Goal: Task Accomplishment & Management: Manage account settings

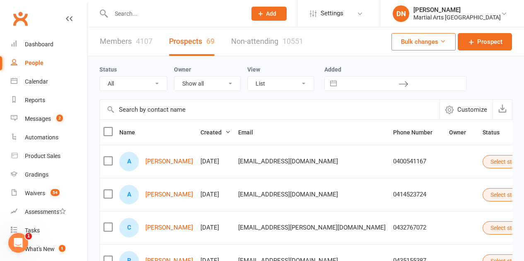
click at [143, 13] on input "text" at bounding box center [174, 14] width 132 height 12
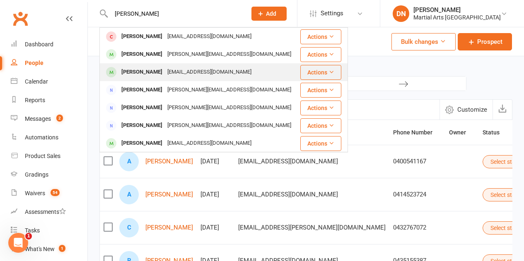
type input "Ronnie"
click at [171, 74] on div "[EMAIL_ADDRESS][DOMAIN_NAME]" at bounding box center [209, 72] width 89 height 12
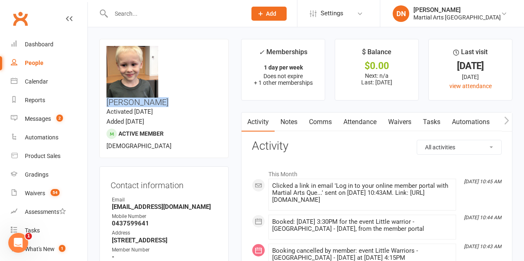
drag, startPoint x: 218, startPoint y: 50, endPoint x: 165, endPoint y: 51, distance: 53.4
click at [165, 51] on h3 "Ronnie Norris" at bounding box center [163, 76] width 115 height 61
copy h3 "Ronnie Norris"
click at [356, 116] on link "Attendance" at bounding box center [359, 122] width 45 height 19
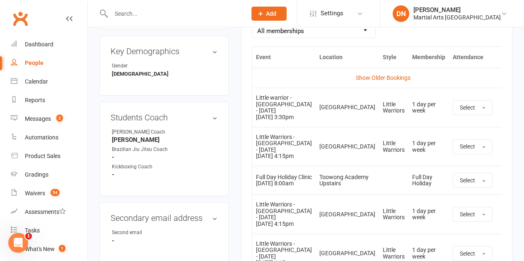
scroll to position [414, 0]
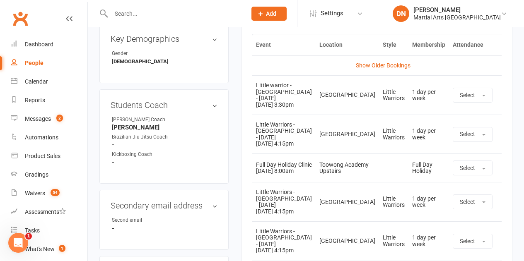
drag, startPoint x: 280, startPoint y: 106, endPoint x: 312, endPoint y: 106, distance: 32.3
click at [312, 106] on td "Little warrior - Brookfield State School - Wednesday 17 Sep 2025 3:30pm" at bounding box center [283, 94] width 63 height 39
drag, startPoint x: 260, startPoint y: 143, endPoint x: 318, endPoint y: 145, distance: 57.6
click at [318, 145] on tr "Little Warriors - Jamboree Heights - Monday 22 Sep 2025 4:15pm Jamboree Heights…" at bounding box center [382, 134] width 261 height 39
click at [295, 116] on td "Little Warriors - Jamboree Heights - Monday 22 Sep 2025 4:15pm" at bounding box center [283, 134] width 63 height 39
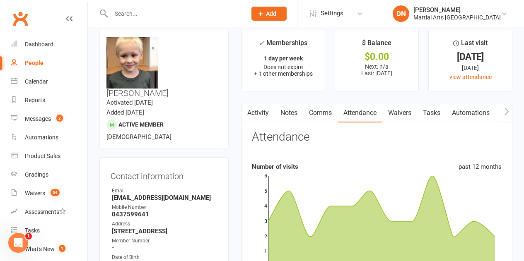
scroll to position [0, 0]
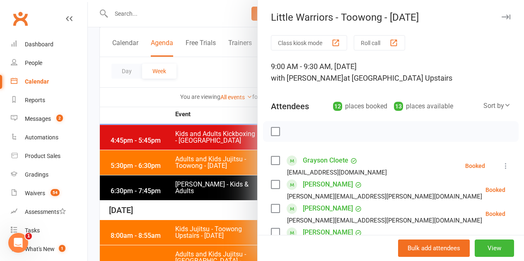
scroll to position [331, 0]
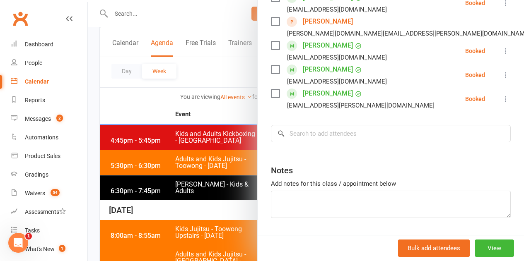
click at [177, 115] on div at bounding box center [306, 130] width 436 height 261
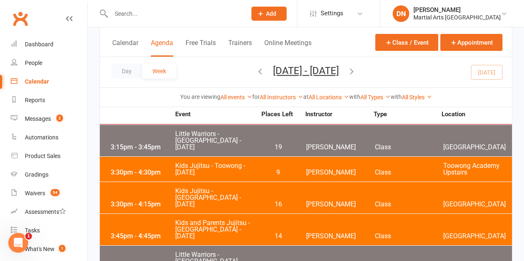
scroll to position [207, 0]
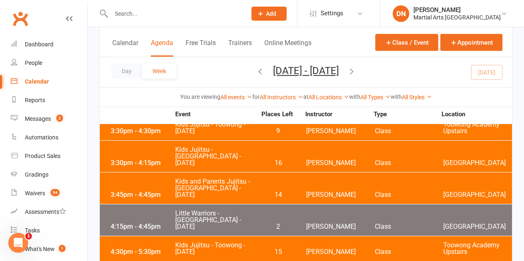
click at [298, 223] on span "2" at bounding box center [277, 226] width 43 height 7
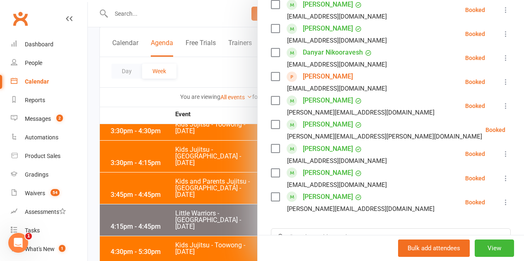
scroll to position [372, 0]
drag, startPoint x: 226, startPoint y: 185, endPoint x: 373, endPoint y: 111, distance: 164.7
click at [225, 185] on div at bounding box center [306, 130] width 436 height 261
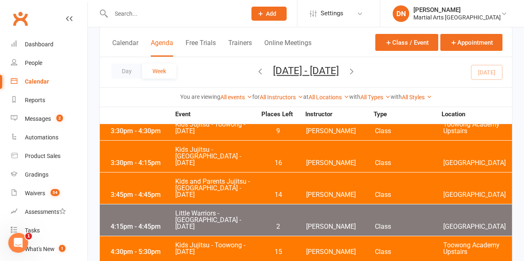
click at [356, 72] on icon "button" at bounding box center [351, 71] width 9 height 9
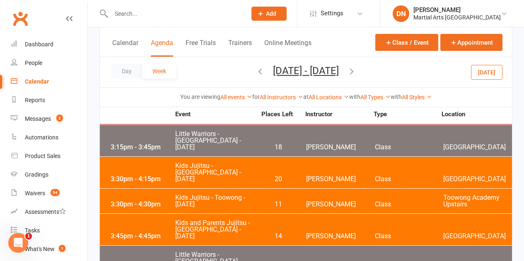
scroll to position [248, 0]
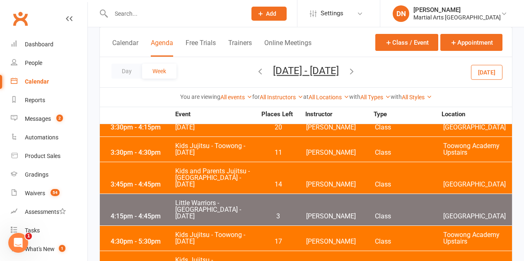
click at [303, 194] on div "4:15pm - 4:45pm Little Warriors - Jamboree Heights - Monday 3 Shane Philpot Cla…" at bounding box center [306, 209] width 412 height 31
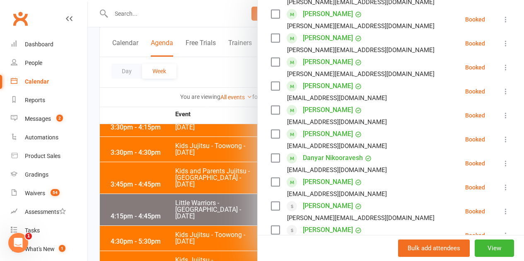
scroll to position [207, 0]
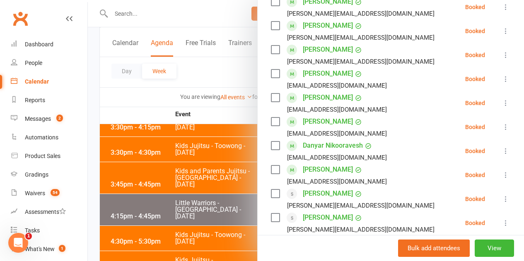
click at [501, 173] on icon at bounding box center [505, 175] width 8 height 8
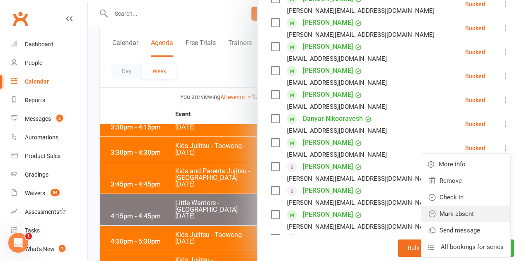
scroll to position [248, 0]
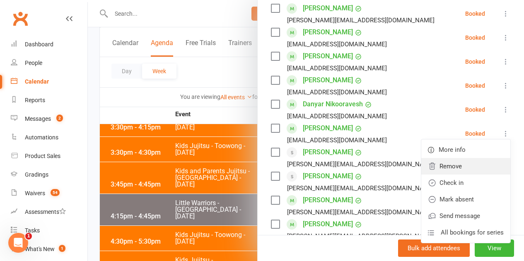
click at [432, 171] on link "Remove" at bounding box center [465, 166] width 89 height 17
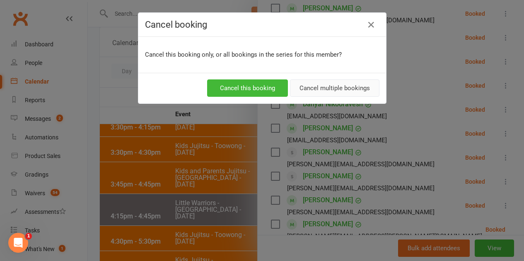
click at [317, 91] on button "Cancel multiple bookings" at bounding box center [334, 87] width 89 height 17
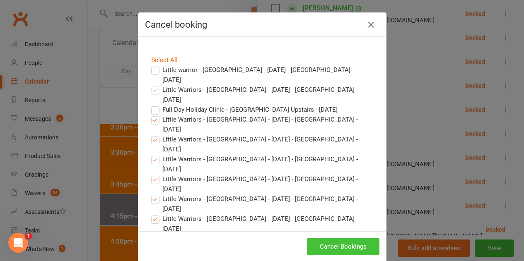
click at [328, 244] on button "Cancel Bookings" at bounding box center [343, 246] width 72 height 17
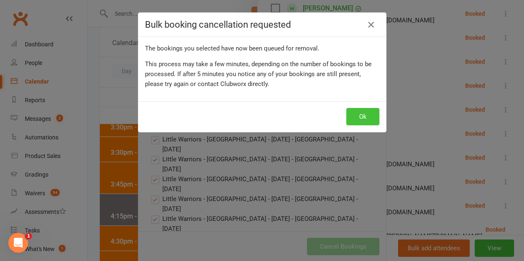
click at [358, 118] on button "Ok" at bounding box center [362, 116] width 33 height 17
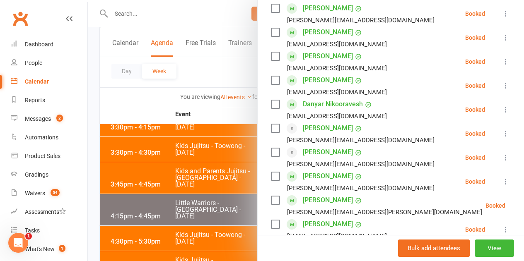
click at [208, 179] on div at bounding box center [306, 130] width 436 height 261
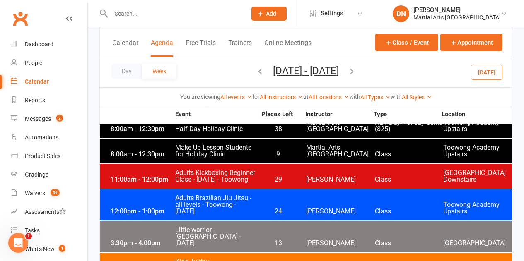
scroll to position [1117, 0]
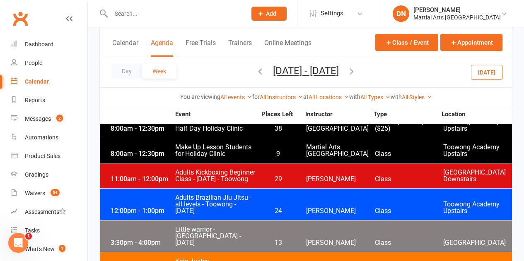
click at [267, 240] on span "13" at bounding box center [277, 243] width 43 height 7
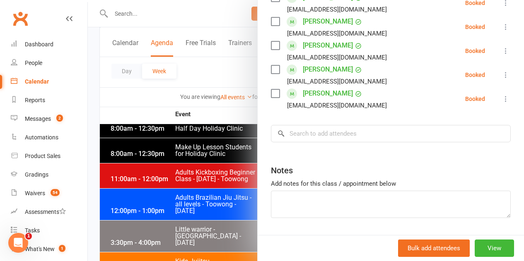
scroll to position [290, 0]
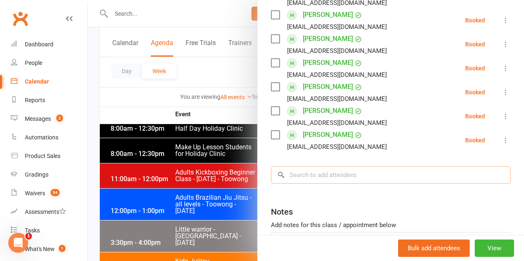
click at [317, 181] on input "search" at bounding box center [391, 174] width 240 height 17
paste input "Ronnie Norris"
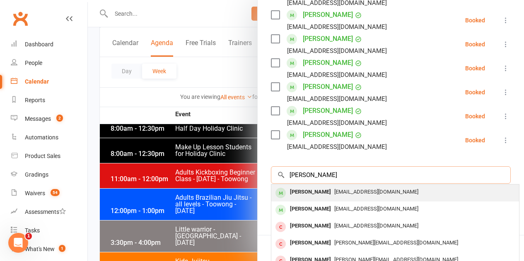
type input "Ronnie Norris"
click at [305, 191] on div "Ronnie Norris" at bounding box center [310, 192] width 48 height 12
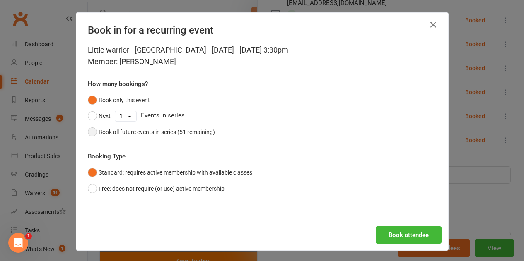
click at [111, 129] on div "Book all future events in series (51 remaining)" at bounding box center [156, 131] width 116 height 9
click at [401, 231] on button "Book attendee" at bounding box center [408, 234] width 66 height 17
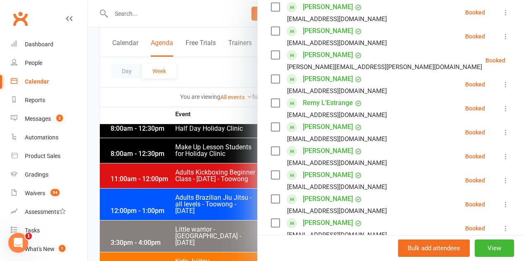
scroll to position [207, 0]
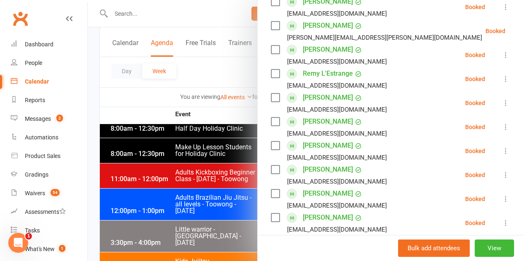
click at [134, 6] on div at bounding box center [306, 130] width 436 height 261
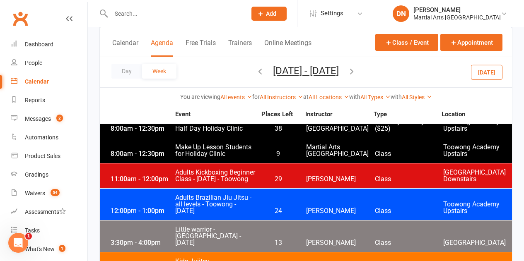
click at [137, 14] on input "text" at bounding box center [174, 14] width 132 height 12
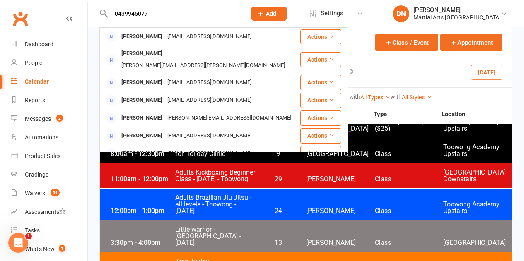
type input "0439945077"
drag, startPoint x: 415, startPoint y: 76, endPoint x: 399, endPoint y: 75, distance: 16.2
click at [415, 76] on div "Day Week Sep 21, 2025 - Sep 27, 2025 September 2025 Sun Mon Tue Wed Thu Fri Sat…" at bounding box center [306, 72] width 412 height 30
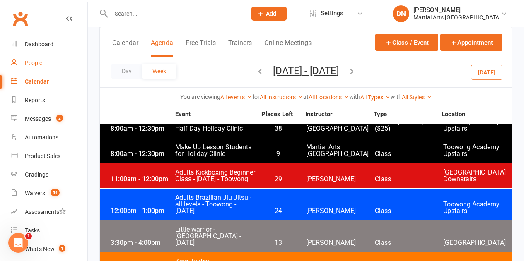
click at [30, 60] on div "People" at bounding box center [33, 63] width 17 height 7
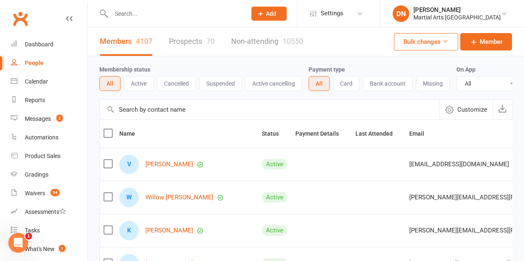
click at [202, 41] on link "Prospects 70" at bounding box center [192, 41] width 46 height 29
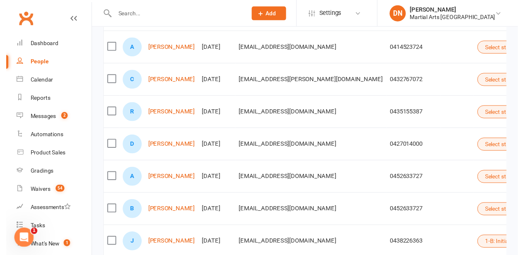
scroll to position [166, 0]
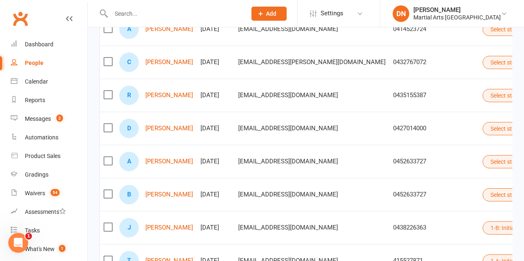
click at [482, 192] on button "Select status" at bounding box center [510, 194] width 56 height 13
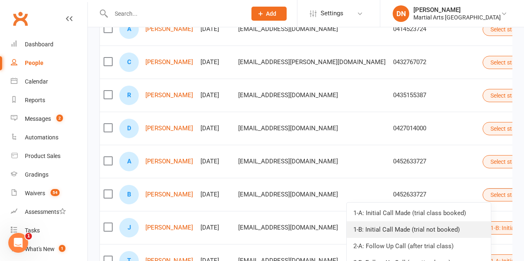
click at [442, 227] on link "1-B: Initial Call Made (trial not booked)" at bounding box center [418, 229] width 144 height 17
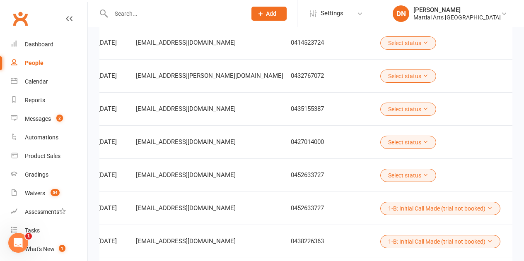
scroll to position [171, 0]
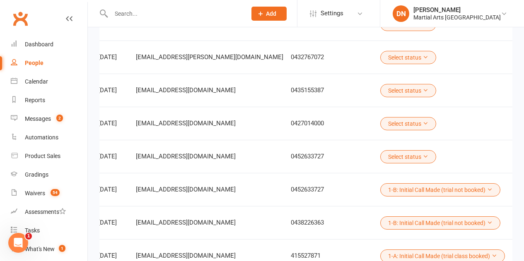
click at [523, 163] on button "button" at bounding box center [533, 156] width 13 height 13
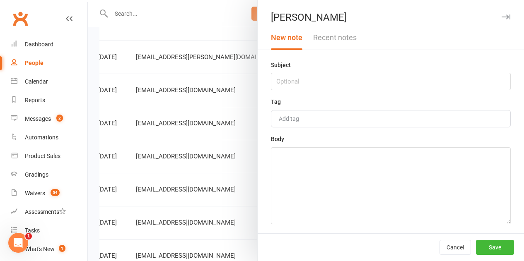
scroll to position [0, 101]
click at [339, 82] on input "text" at bounding box center [391, 81] width 240 height 17
type input "Emailed out"
paste textarea "asked if they want a trial."
type textarea "asked if they want a trial."
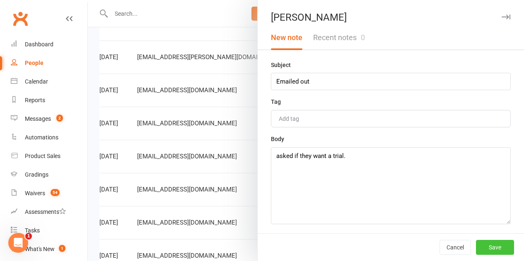
click at [484, 246] on button "Save" at bounding box center [495, 247] width 38 height 15
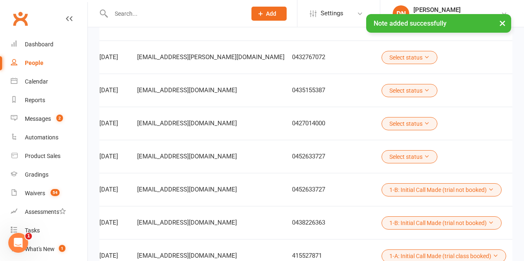
click at [383, 163] on button "Select status" at bounding box center [409, 156] width 56 height 13
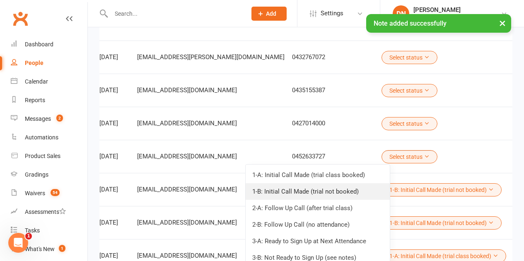
click at [370, 187] on link "1-B: Initial Call Made (trial not booked)" at bounding box center [317, 191] width 144 height 17
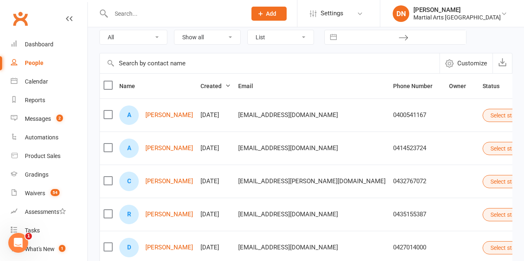
scroll to position [88, 0]
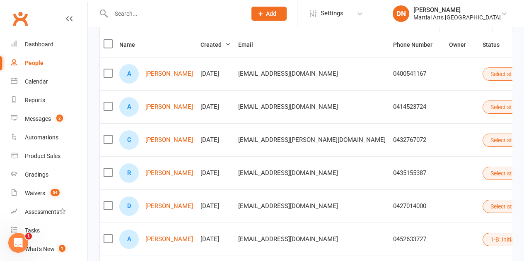
click at [482, 211] on button "Select status" at bounding box center [510, 206] width 56 height 13
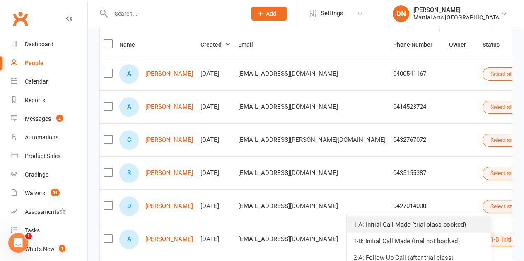
click at [458, 225] on link "1-A: Initial Call Made (trial class booked)" at bounding box center [418, 224] width 144 height 17
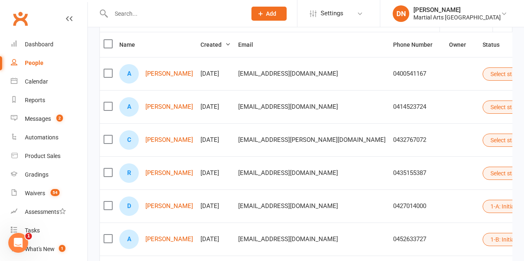
click at [523, 174] on icon at bounding box center [527, 173] width 6 height 6
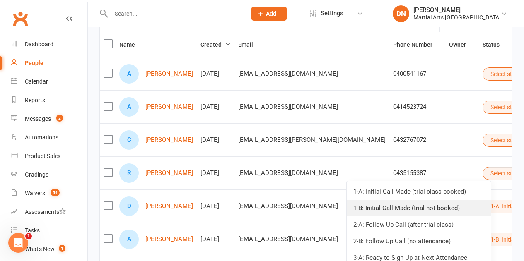
click at [459, 203] on link "1-B: Initial Call Made (trial not booked)" at bounding box center [418, 208] width 144 height 17
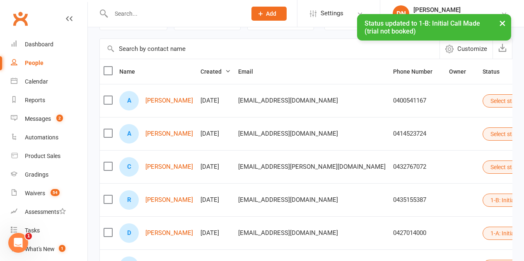
scroll to position [46, 0]
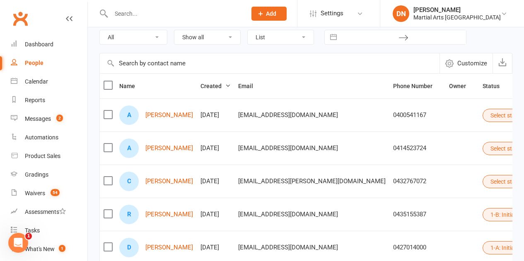
drag, startPoint x: 482, startPoint y: 184, endPoint x: 476, endPoint y: 187, distance: 6.3
click at [482, 184] on button "Select status" at bounding box center [510, 181] width 56 height 13
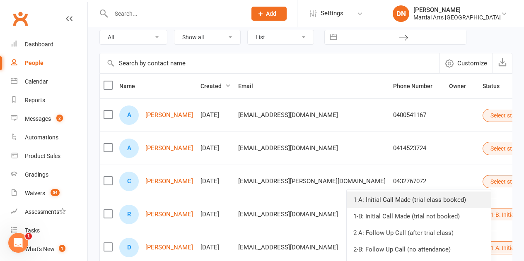
click at [469, 199] on link "1-A: Initial Call Made (trial class booked)" at bounding box center [418, 200] width 144 height 17
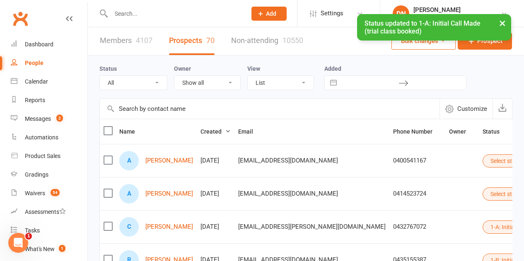
scroll to position [0, 0]
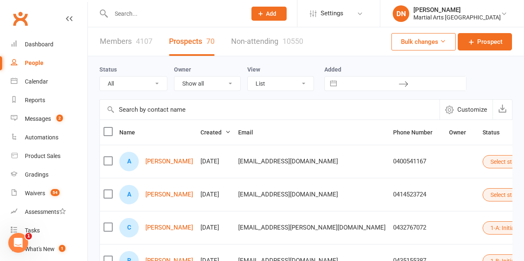
click at [482, 168] on button "Select status" at bounding box center [510, 161] width 56 height 13
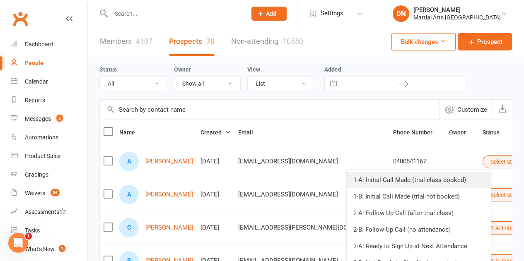
click at [441, 179] on link "1-A: Initial Call Made (trial class booked)" at bounding box center [418, 180] width 144 height 17
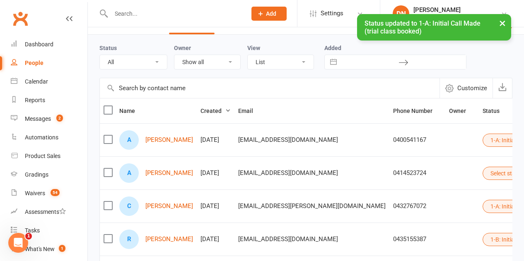
scroll to position [41, 0]
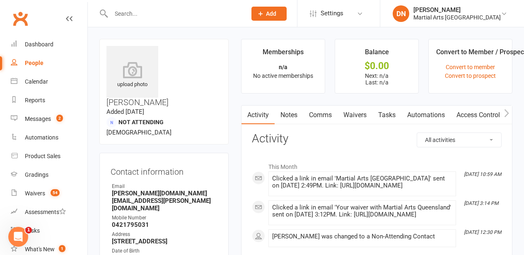
paste input "sankukai.egging799@passmail.net"
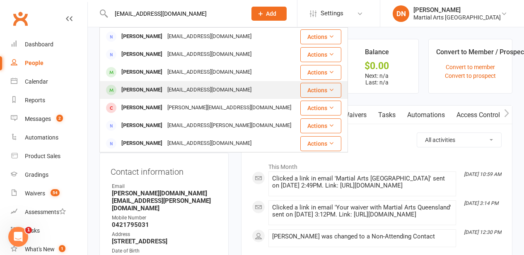
type input "sankukai.egging799@passmail.net"
click at [153, 87] on div "Jeremy Cassel" at bounding box center [142, 90] width 46 height 12
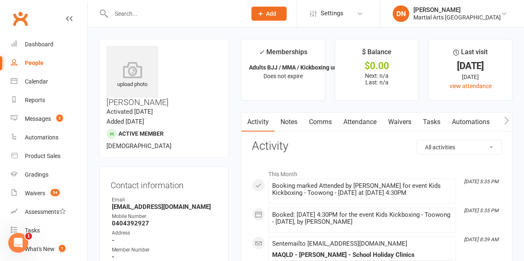
click at [319, 122] on link "Comms" at bounding box center [320, 122] width 34 height 19
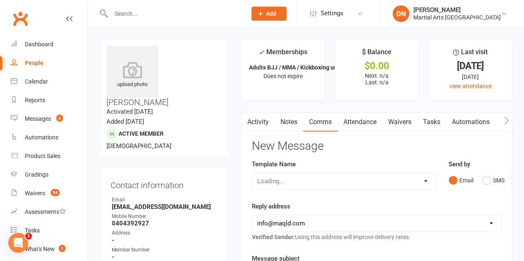
scroll to position [41, 0]
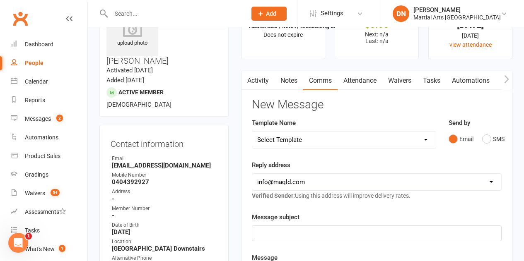
click at [425, 142] on select "Select Template [Email] Black Belt 1st degree [Email] Bushido Seminar [Email] K…" at bounding box center [343, 140] width 183 height 17
select select "10"
click at [252, 132] on select "Select Template [Email] Black Belt 1st degree [Email] Bushido Seminar [Email] K…" at bounding box center [343, 140] width 183 height 17
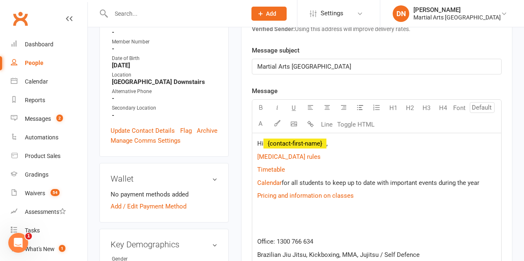
scroll to position [248, 0]
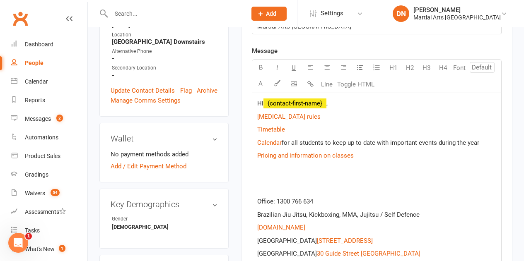
click at [340, 107] on p "Hi ﻿ {contact-first-name} ," at bounding box center [376, 103] width 239 height 10
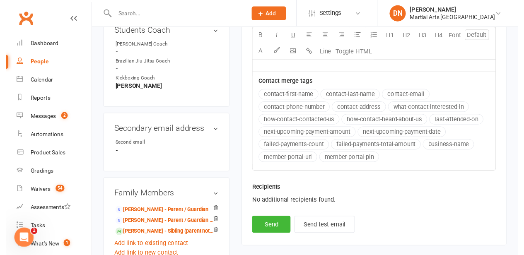
scroll to position [497, 0]
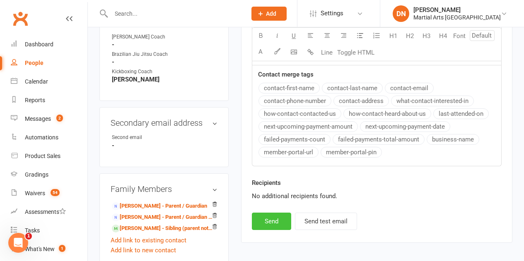
click at [274, 219] on button "Send" at bounding box center [271, 221] width 39 height 17
select select
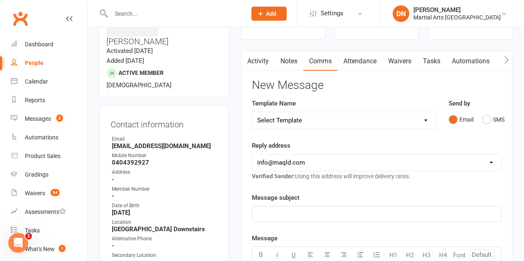
scroll to position [0, 0]
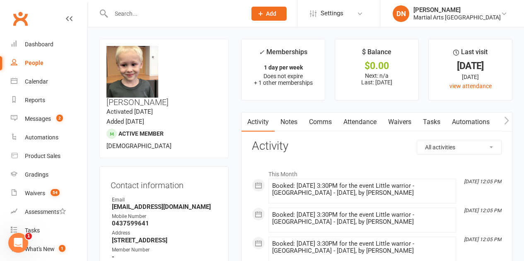
paste input "yuki.sugawa1@gmail.com"
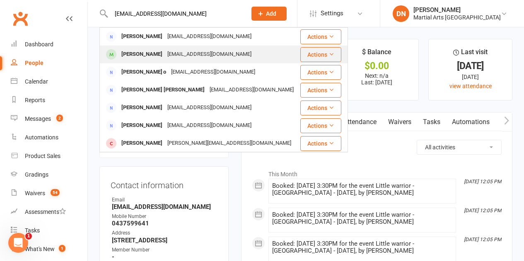
type input "yuki.sugawa1@gmail.com"
click at [165, 53] on div "yuki.sugawa1@gmail.com" at bounding box center [209, 54] width 89 height 12
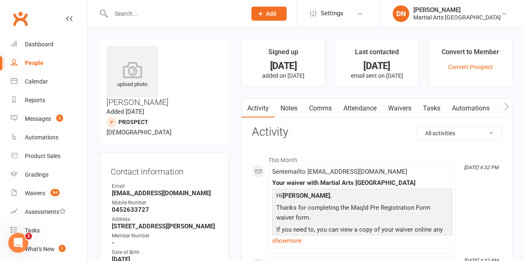
click at [321, 105] on link "Comms" at bounding box center [320, 108] width 34 height 19
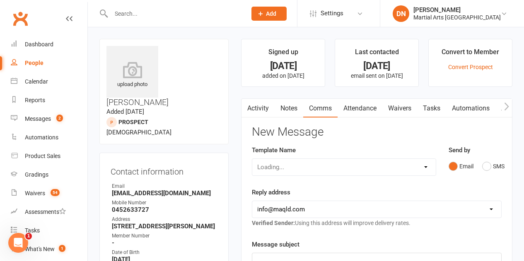
scroll to position [83, 0]
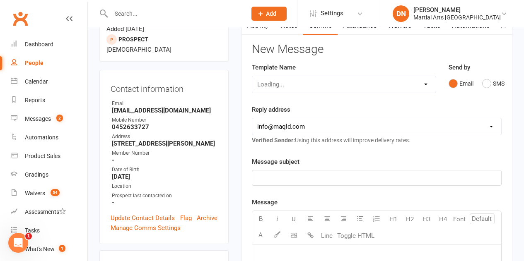
click at [427, 85] on div "Loading..." at bounding box center [344, 84] width 184 height 17
click at [426, 84] on select "Select Template [Email] Black Belt 1st degree [Email] Bushido Seminar [Email] K…" at bounding box center [343, 84] width 183 height 17
select select "10"
click at [252, 76] on select "Select Template [Email] Black Belt 1st degree [Email] Bushido Seminar [Email] K…" at bounding box center [343, 84] width 183 height 17
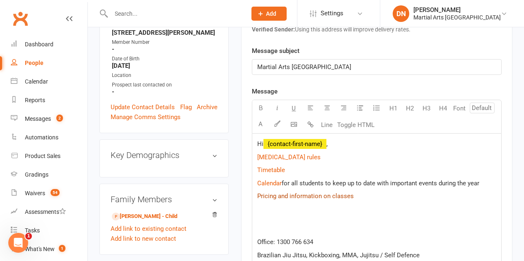
scroll to position [207, 0]
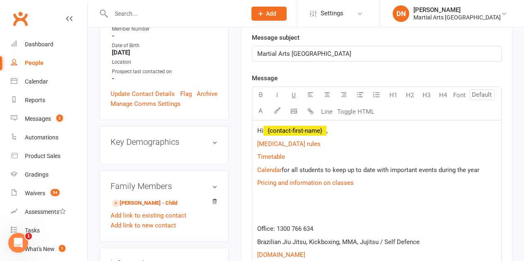
click at [340, 132] on p "Hi ﻿ {contact-first-name} ," at bounding box center [376, 131] width 239 height 10
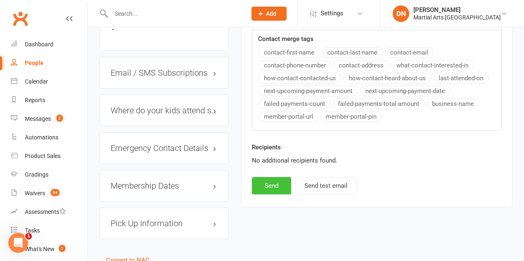
click at [263, 189] on button "Send" at bounding box center [271, 185] width 39 height 17
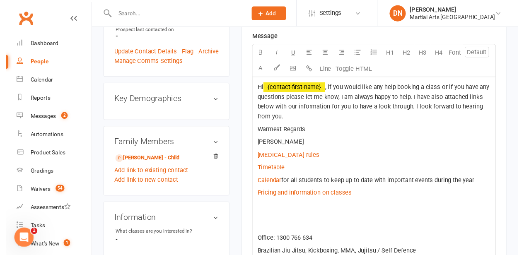
scroll to position [58, 0]
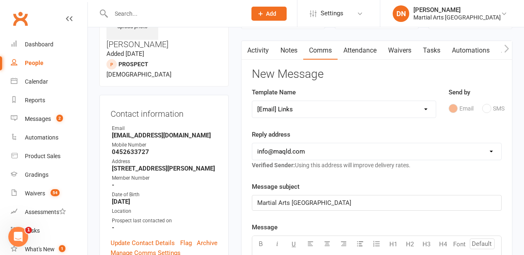
select select
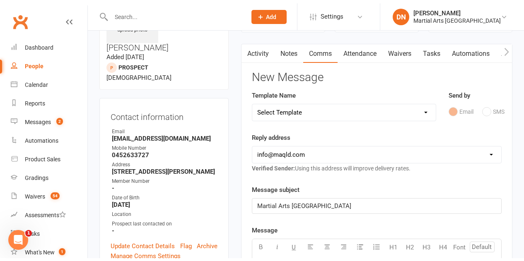
scroll to position [0, 0]
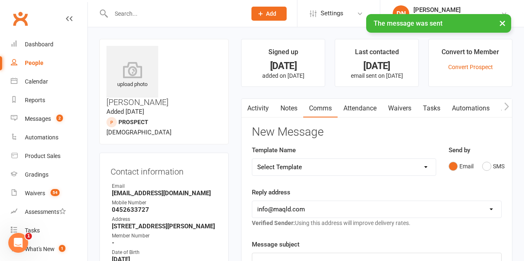
click at [283, 113] on link "Notes" at bounding box center [288, 108] width 29 height 19
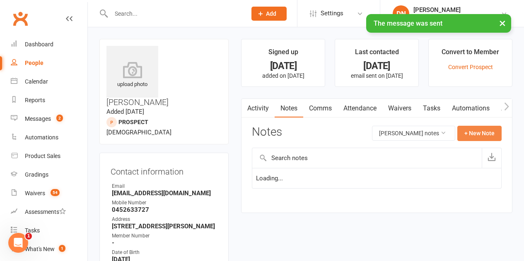
click at [471, 133] on button "+ New Note" at bounding box center [479, 133] width 44 height 15
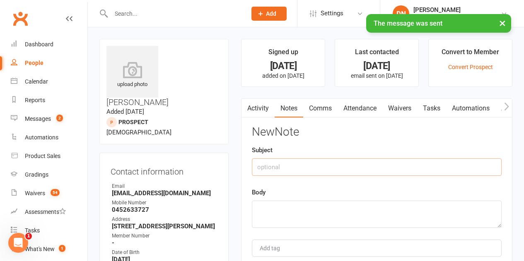
click at [336, 162] on input "text" at bounding box center [377, 167] width 250 height 17
type input "Emailed out"
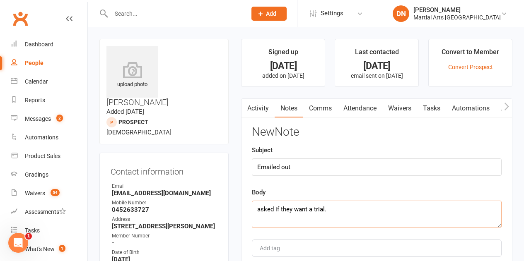
drag, startPoint x: 347, startPoint y: 201, endPoint x: 257, endPoint y: 207, distance: 90.0
click at [257, 207] on textarea "asked if they want a trial." at bounding box center [377, 214] width 250 height 27
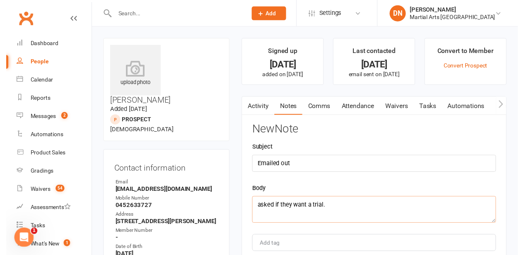
scroll to position [166, 0]
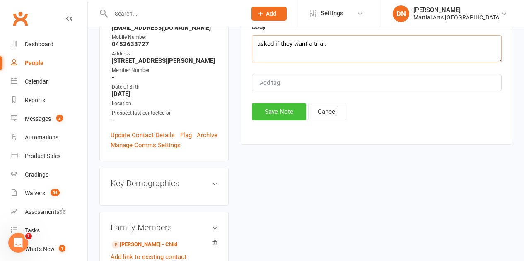
type textarea "asked if they want a trial."
click at [278, 115] on button "Save Note" at bounding box center [279, 111] width 54 height 17
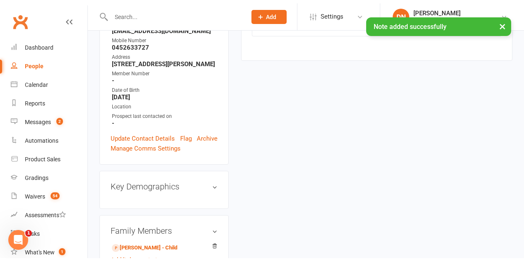
scroll to position [0, 0]
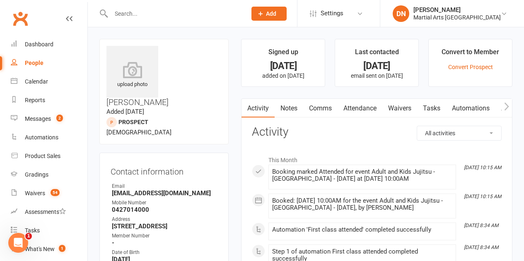
click at [295, 106] on link "Notes" at bounding box center [288, 108] width 29 height 19
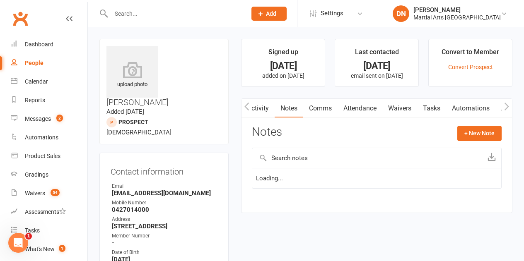
scroll to position [0, 1]
click at [457, 137] on button "+ New Note" at bounding box center [479, 133] width 44 height 15
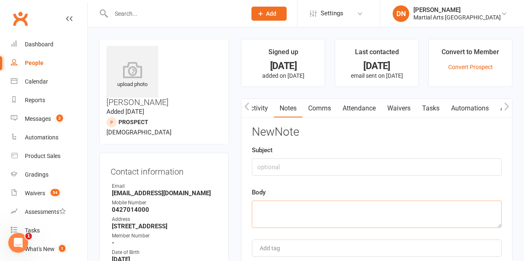
click at [317, 211] on textarea at bounding box center [377, 214] width 250 height 27
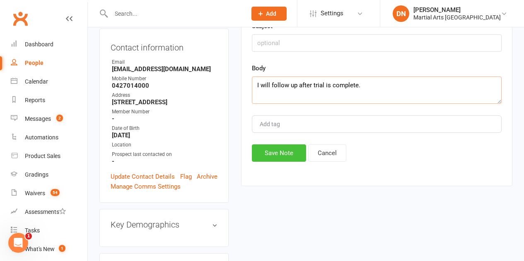
type textarea "I will follow up after trial is complete."
click at [282, 160] on button "Save Note" at bounding box center [279, 152] width 54 height 17
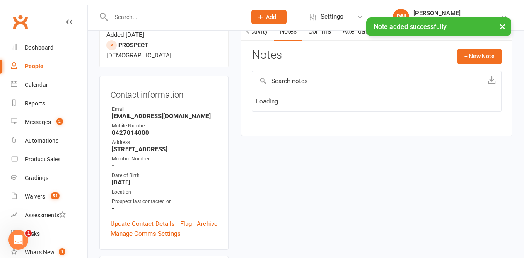
scroll to position [0, 0]
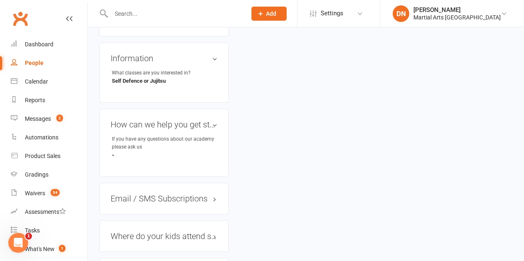
scroll to position [331, 0]
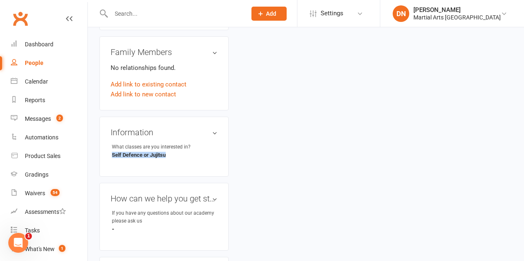
drag, startPoint x: 114, startPoint y: 123, endPoint x: 194, endPoint y: 123, distance: 80.3
click at [194, 123] on div "Information edit What classes are you interested in? Self Defence or Jujitsu" at bounding box center [163, 147] width 129 height 60
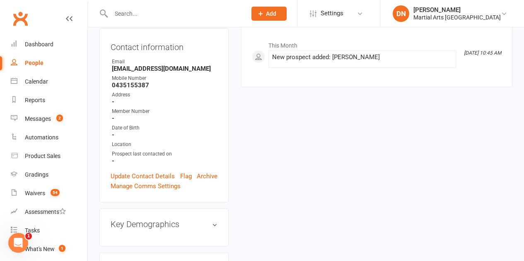
scroll to position [0, 0]
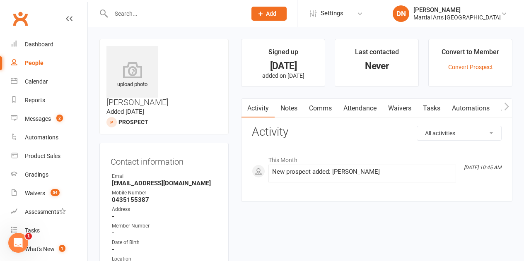
click at [318, 103] on link "Comms" at bounding box center [320, 108] width 34 height 19
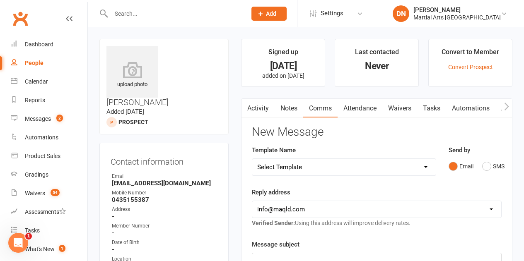
click at [432, 165] on select "Select Template [Email] Black Belt 1st degree [Email] Bushido Seminar [Email] K…" at bounding box center [343, 167] width 183 height 17
select select "10"
click at [252, 159] on select "Select Template [Email] Black Belt 1st degree [Email] Bushido Seminar [Email] K…" at bounding box center [343, 167] width 183 height 17
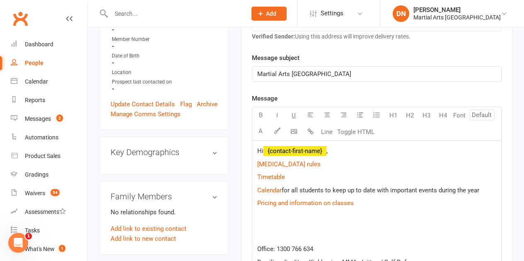
scroll to position [207, 0]
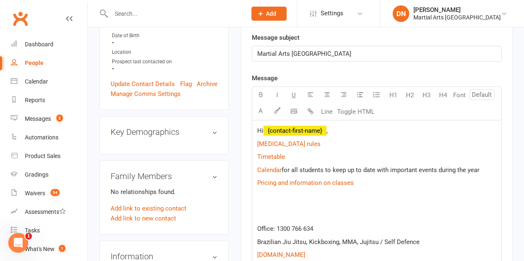
click at [344, 127] on p "Hi ﻿ {contact-first-name} ," at bounding box center [376, 131] width 239 height 10
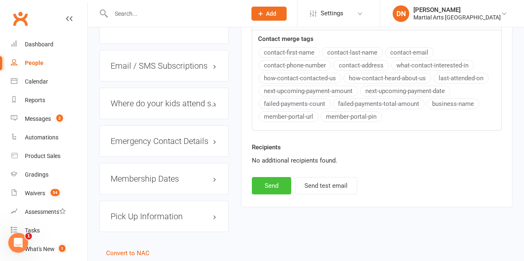
click at [277, 183] on button "Send" at bounding box center [271, 185] width 39 height 17
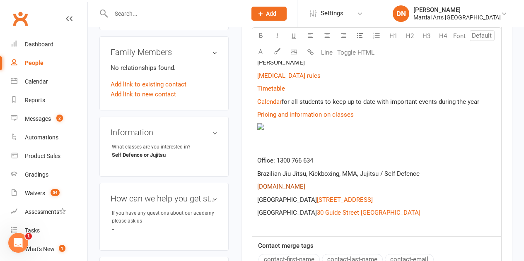
select select
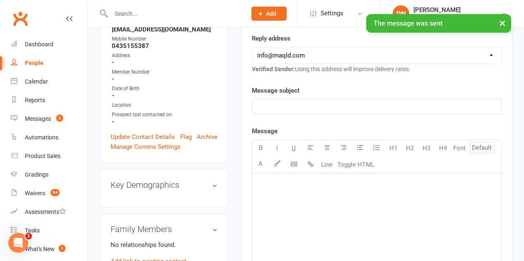
scroll to position [0, 0]
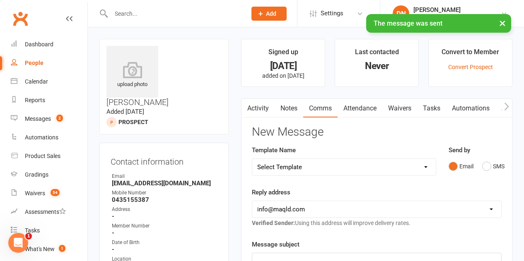
click at [291, 102] on link "Notes" at bounding box center [288, 108] width 29 height 19
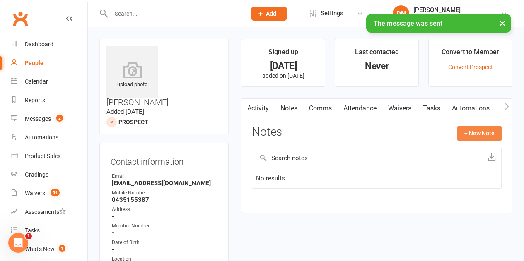
click at [478, 132] on button "+ New Note" at bounding box center [479, 133] width 44 height 15
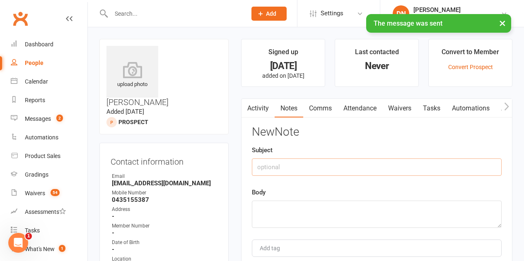
click at [289, 163] on input "text" at bounding box center [377, 167] width 250 height 17
type input "Emailed out"
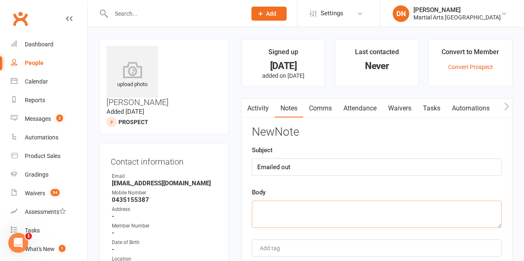
paste textarea "asked if they want a trial."
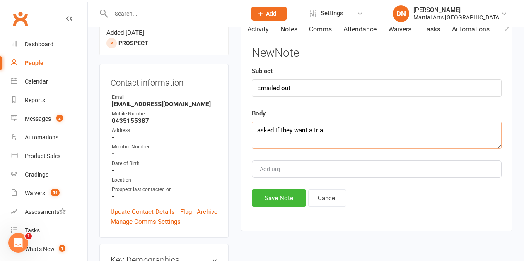
scroll to position [83, 0]
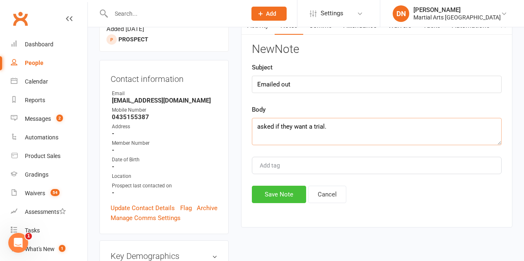
type textarea "asked if they want a trial."
click at [280, 199] on button "Save Note" at bounding box center [279, 194] width 54 height 17
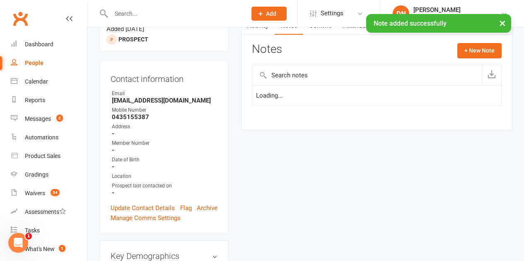
scroll to position [0, 0]
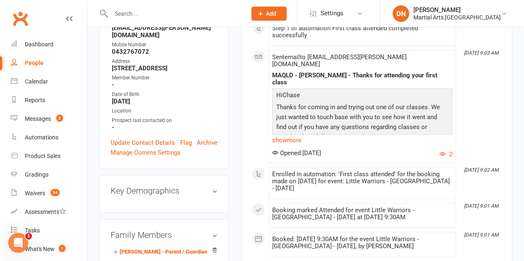
scroll to position [290, 0]
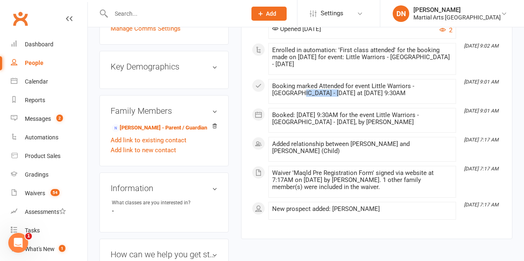
drag, startPoint x: 293, startPoint y: 83, endPoint x: 319, endPoint y: 84, distance: 26.9
click at [315, 82] on li "Sep 13, 9:01 AM Booking marked Attended for event Little Warriors - Jamboree He…" at bounding box center [361, 91] width 187 height 25
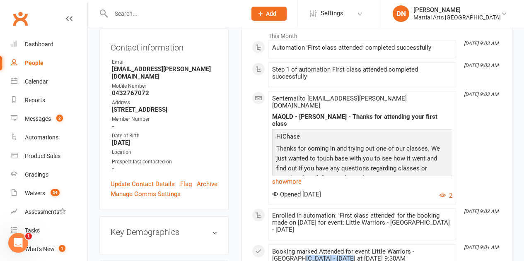
scroll to position [0, 0]
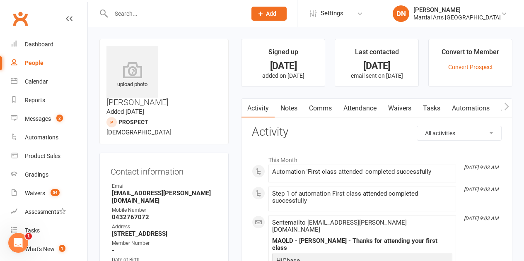
click at [291, 112] on link "Notes" at bounding box center [288, 108] width 29 height 19
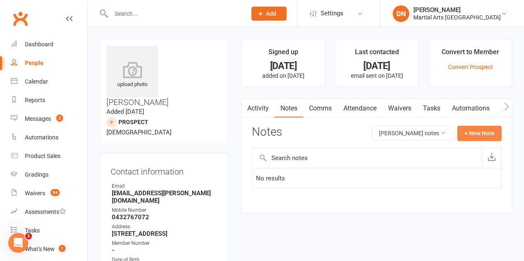
click at [472, 134] on button "+ New Note" at bounding box center [479, 133] width 44 height 15
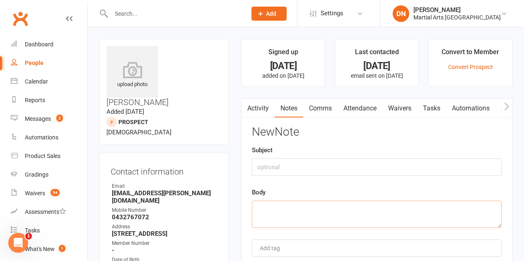
click at [271, 218] on textarea at bounding box center [377, 214] width 250 height 27
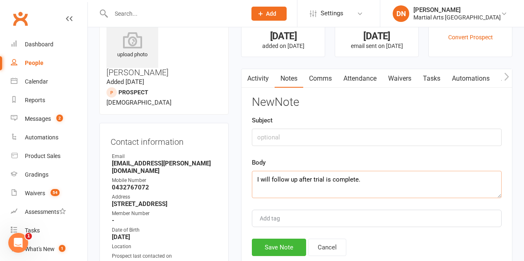
scroll to position [124, 0]
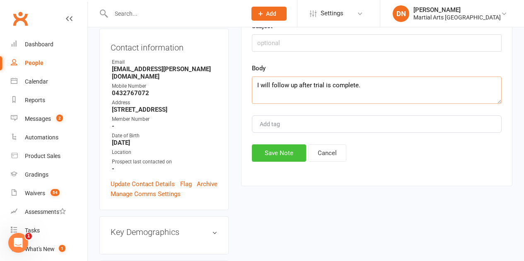
type textarea "I will follow up after trial is complete."
click at [269, 151] on button "Save Note" at bounding box center [279, 152] width 54 height 17
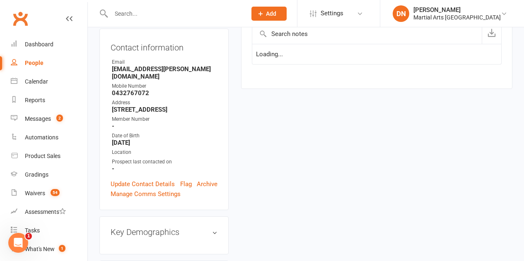
scroll to position [0, 0]
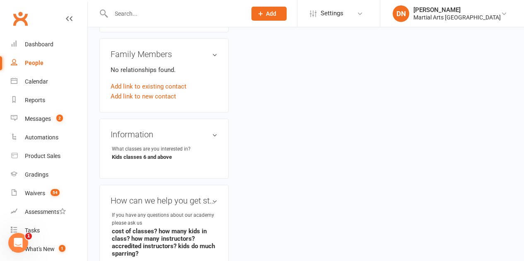
scroll to position [331, 0]
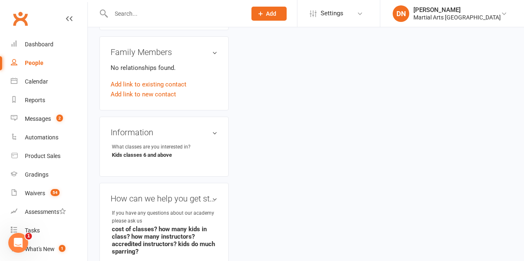
drag, startPoint x: 110, startPoint y: 203, endPoint x: 150, endPoint y: 191, distance: 42.3
click at [151, 192] on div "How can we help you get started edit If you have any questions about our academ…" at bounding box center [163, 228] width 129 height 90
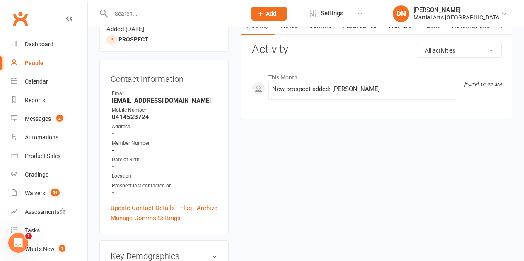
scroll to position [0, 0]
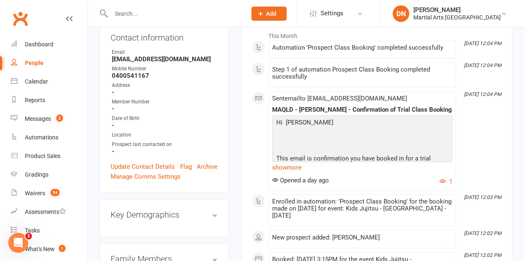
scroll to position [207, 0]
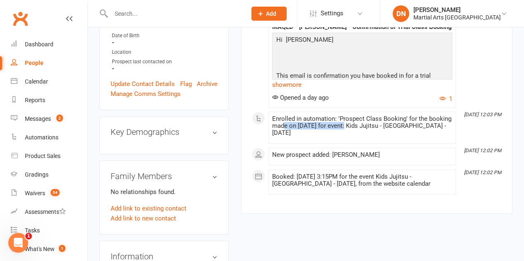
drag, startPoint x: 313, startPoint y: 127, endPoint x: 348, endPoint y: 127, distance: 34.8
click at [348, 126] on div "Enrolled in automation: 'Prospect Class Booking' for the booking made on 18 Sep…" at bounding box center [362, 125] width 180 height 21
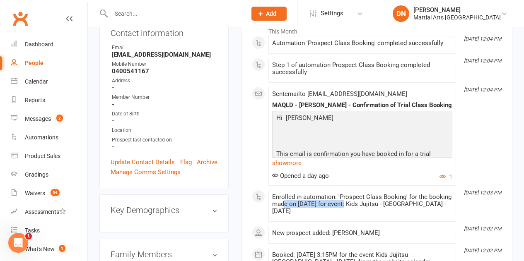
scroll to position [0, 0]
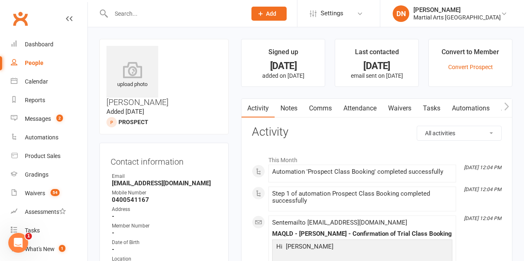
click at [290, 107] on link "Notes" at bounding box center [288, 108] width 29 height 19
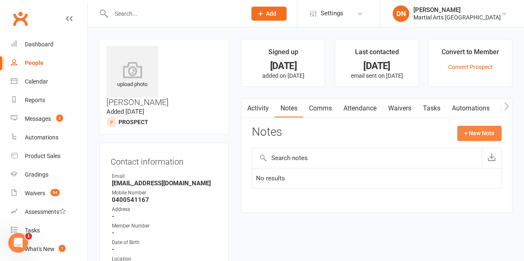
click at [487, 133] on button "+ New Note" at bounding box center [479, 133] width 44 height 15
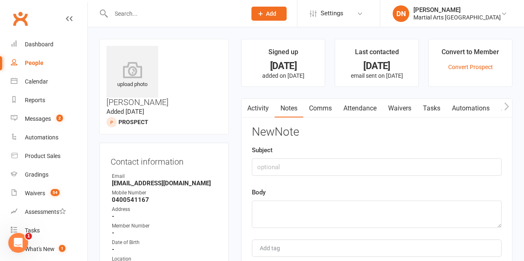
click at [306, 196] on div "Body" at bounding box center [377, 207] width 250 height 41
click at [309, 206] on textarea at bounding box center [377, 214] width 250 height 27
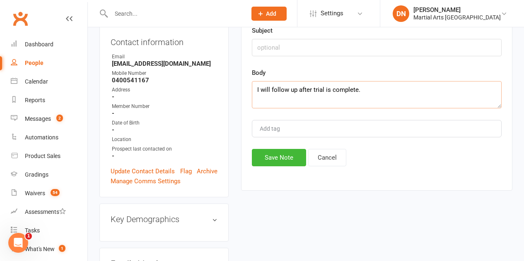
scroll to position [124, 0]
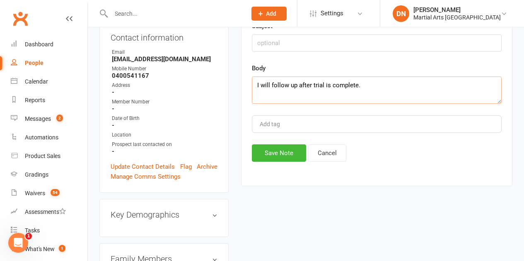
type textarea "I will follow up after trial is complete."
click at [269, 163] on div "Activity Notes Comms Attendance Waivers Tasks Automations Access Control Notes …" at bounding box center [376, 80] width 271 height 212
click at [267, 156] on button "Save Note" at bounding box center [279, 152] width 54 height 17
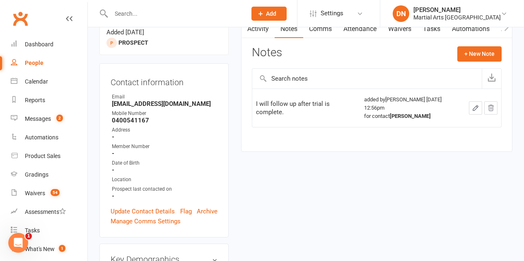
scroll to position [0, 0]
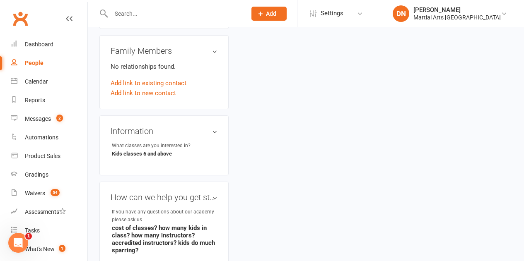
scroll to position [372, 0]
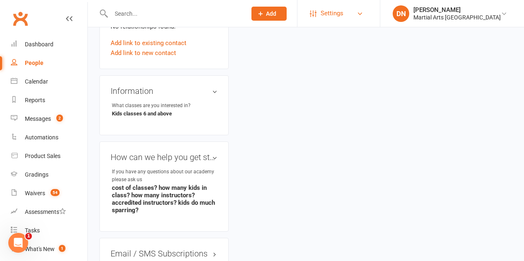
click at [343, 14] on span "Settings" at bounding box center [331, 13] width 23 height 19
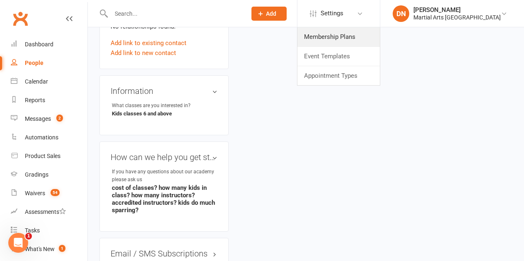
click at [349, 32] on link "Membership Plans" at bounding box center [338, 36] width 82 height 19
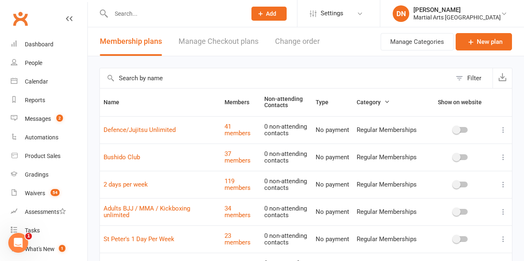
click at [142, 70] on input "text" at bounding box center [275, 78] width 351 height 20
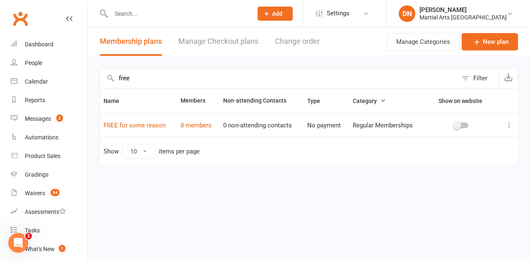
click at [119, 77] on input "free" at bounding box center [279, 78] width 358 height 20
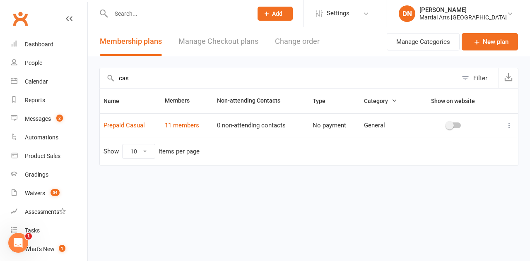
type input "cas"
click at [38, 74] on link "Calendar" at bounding box center [49, 81] width 77 height 19
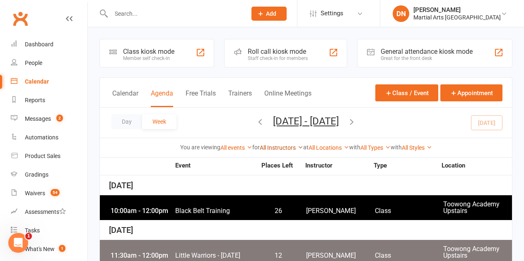
click at [264, 146] on link "All Instructors" at bounding box center [280, 147] width 43 height 7
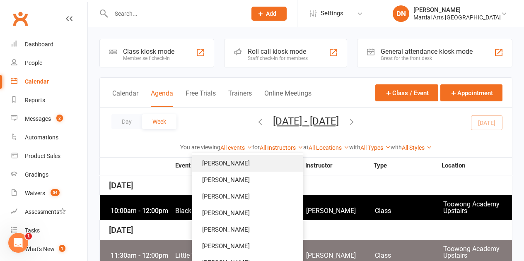
click at [257, 161] on link "Brandon McNamara" at bounding box center [247, 163] width 110 height 17
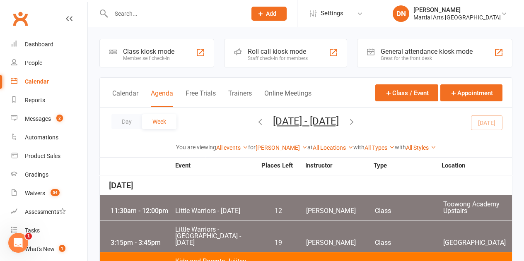
click at [255, 122] on icon "button" at bounding box center [259, 121] width 9 height 9
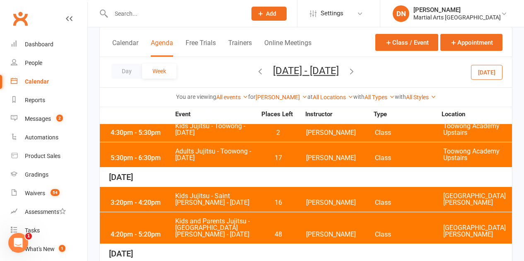
scroll to position [207, 0]
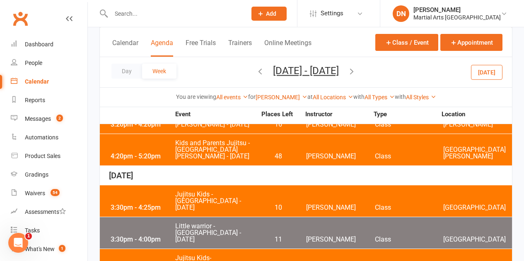
click at [221, 143] on span "Kids and Parents Jujitsu - St Williams - Tuesday" at bounding box center [216, 150] width 82 height 20
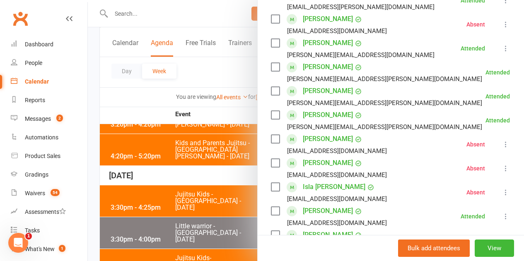
scroll to position [355, 0]
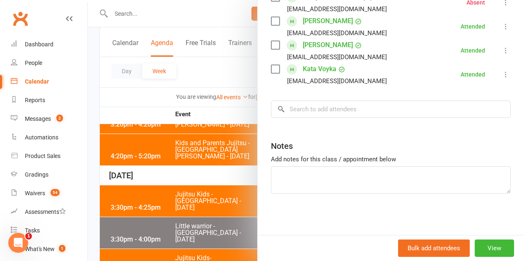
drag, startPoint x: 238, startPoint y: 176, endPoint x: 219, endPoint y: 176, distance: 18.2
click at [237, 176] on div at bounding box center [306, 130] width 436 height 261
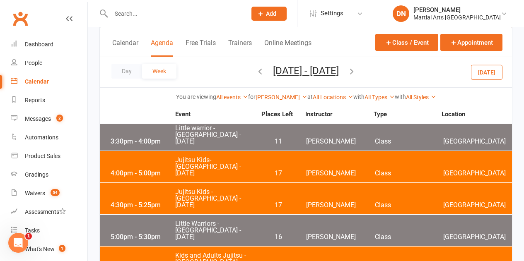
scroll to position [414, 0]
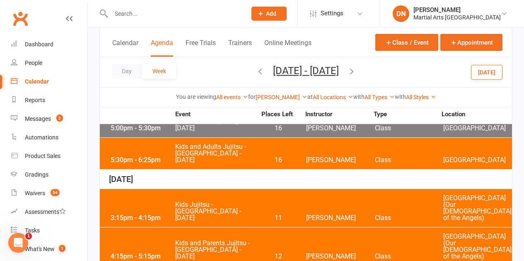
click at [211, 240] on span "Kids and Parents Jujitsu - Wavell Heights - Thursday" at bounding box center [216, 250] width 82 height 20
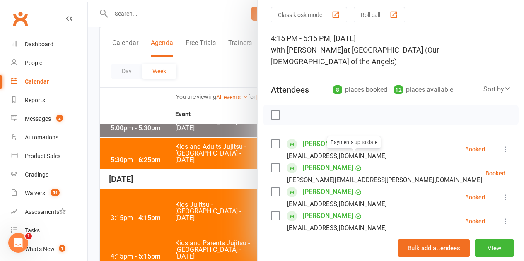
scroll to position [41, 0]
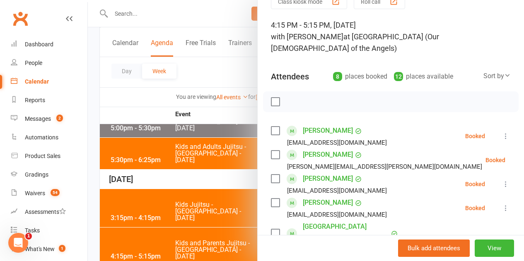
click at [271, 98] on label at bounding box center [275, 102] width 8 height 8
click at [280, 94] on div at bounding box center [390, 101] width 255 height 21
click at [289, 97] on icon "button" at bounding box center [293, 101] width 9 height 9
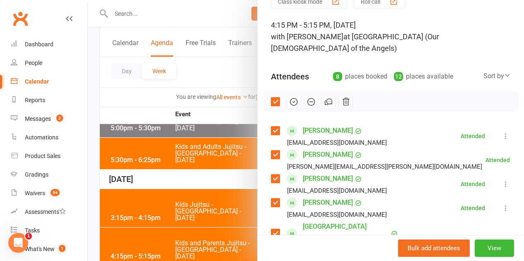
click at [271, 98] on label at bounding box center [275, 102] width 8 height 8
click at [195, 163] on div at bounding box center [306, 130] width 436 height 261
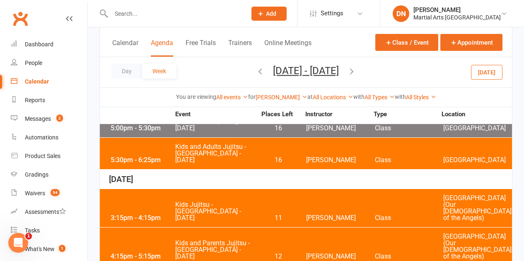
click at [188, 202] on span "Kids Jujitsu - Wavell Heights - Thursday" at bounding box center [216, 212] width 82 height 20
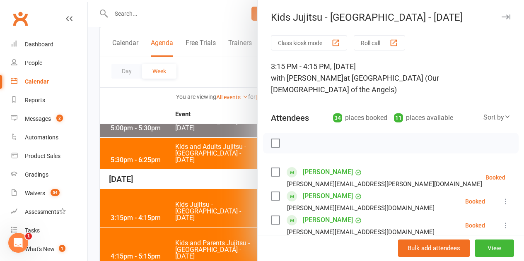
drag, startPoint x: 259, startPoint y: 129, endPoint x: 264, endPoint y: 130, distance: 4.6
click at [263, 133] on div at bounding box center [390, 143] width 255 height 21
click at [272, 139] on label at bounding box center [275, 143] width 8 height 8
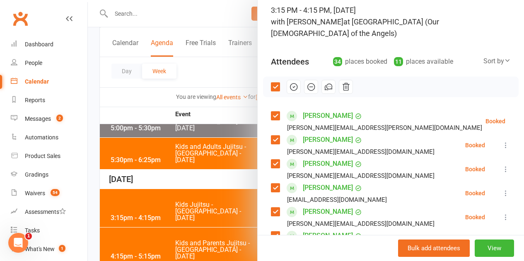
scroll to position [0, 0]
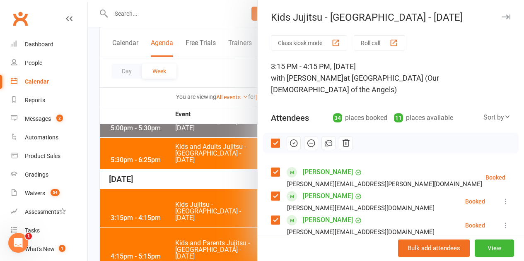
drag, startPoint x: 288, startPoint y: 133, endPoint x: 308, endPoint y: 26, distance: 108.1
click at [289, 139] on icon "button" at bounding box center [293, 143] width 9 height 9
click at [226, 123] on div at bounding box center [306, 130] width 436 height 261
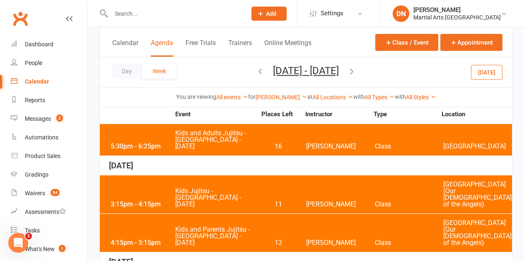
scroll to position [435, 0]
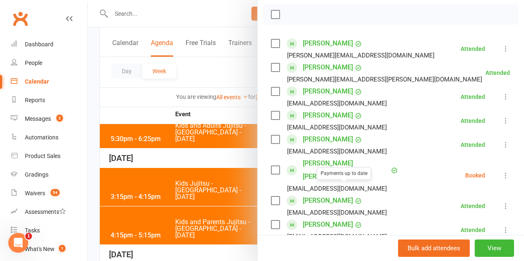
scroll to position [207, 0]
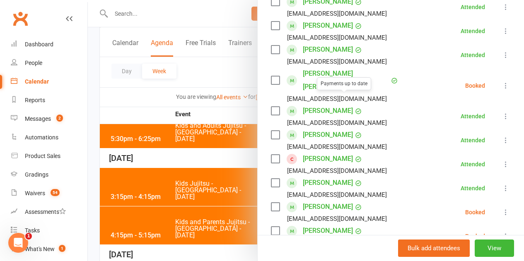
drag, startPoint x: 179, startPoint y: 186, endPoint x: 192, endPoint y: 156, distance: 33.0
click at [179, 185] on div at bounding box center [306, 130] width 436 height 261
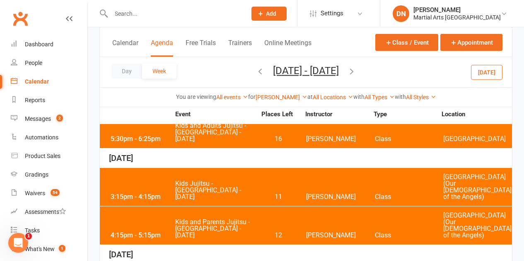
click at [162, 17] on input "text" at bounding box center [174, 14] width 132 height 12
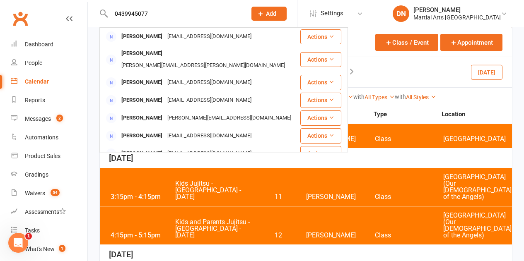
type input "0439945077"
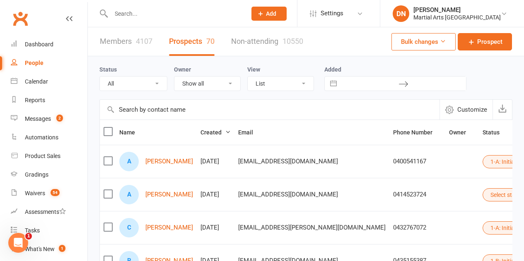
click at [124, 16] on input "text" at bounding box center [174, 14] width 132 height 12
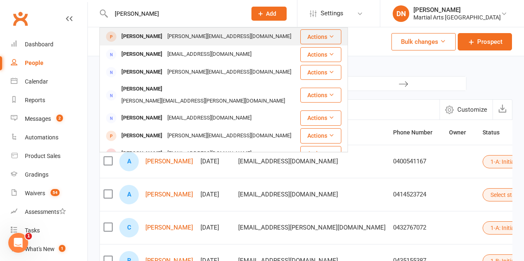
type input "[PERSON_NAME]"
click at [165, 39] on div "nicola_julie@hotmail.com" at bounding box center [229, 37] width 129 height 12
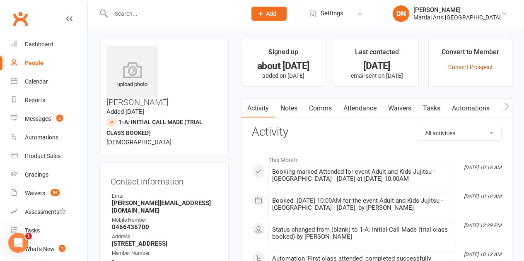
click at [460, 66] on link "Convert Prospect" at bounding box center [470, 67] width 45 height 7
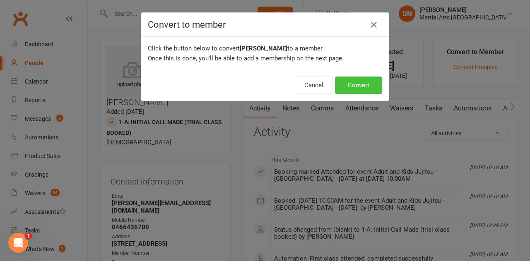
click at [344, 83] on button "Convert" at bounding box center [358, 85] width 47 height 17
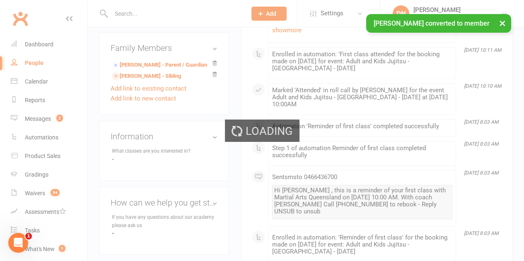
scroll to position [497, 0]
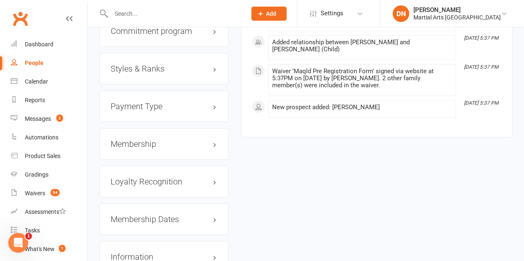
scroll to position [907, 0]
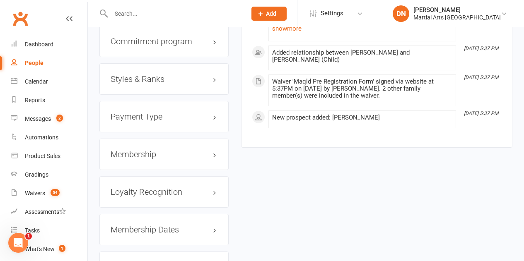
click at [147, 150] on h3 "Membership" at bounding box center [163, 154] width 107 height 9
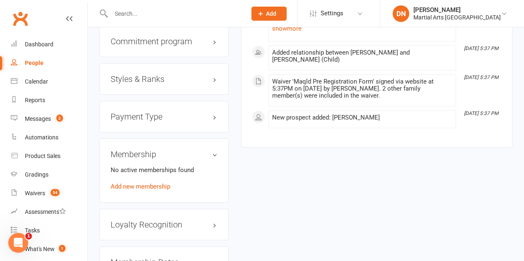
drag, startPoint x: 145, startPoint y: 159, endPoint x: 144, endPoint y: 102, distance: 56.7
click at [145, 165] on div "No active memberships found Add new membership" at bounding box center [163, 178] width 107 height 26
drag, startPoint x: 148, startPoint y: 157, endPoint x: 143, endPoint y: 7, distance: 150.3
click at [148, 183] on link "Add new membership" at bounding box center [140, 186] width 60 height 7
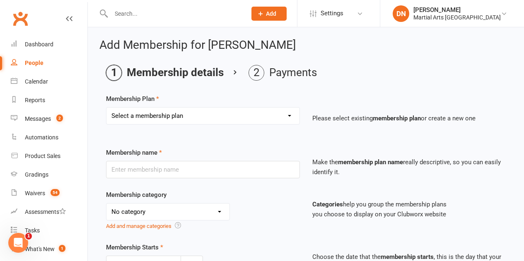
click at [146, 115] on select "Select a membership plan Create new Membership Plan 1 day per week 2 days per w…" at bounding box center [202, 116] width 193 height 17
select select "1"
click at [106, 108] on select "Select a membership plan Create new Membership Plan 1 day per week 2 days per w…" at bounding box center [202, 116] width 193 height 17
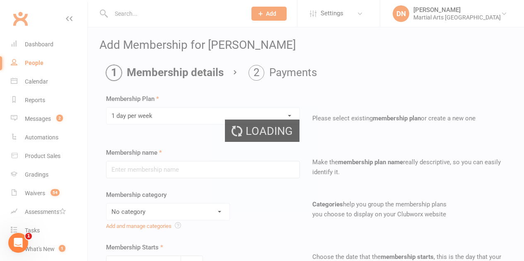
type input "1 day per week"
select select "3"
type input "0"
type input "1"
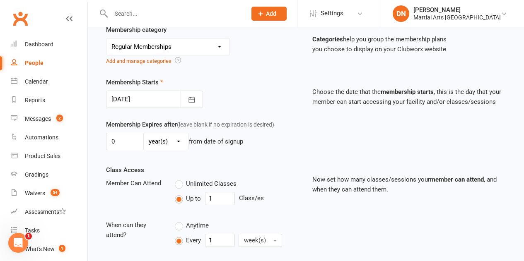
scroll to position [166, 0]
click at [134, 98] on div at bounding box center [154, 98] width 97 height 17
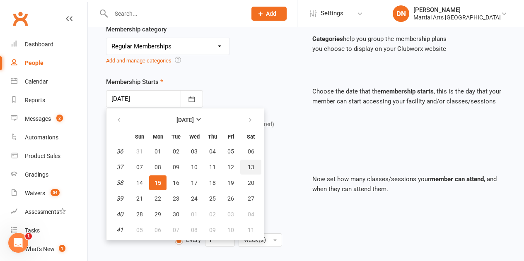
click at [253, 169] on span "13" at bounding box center [250, 167] width 7 height 7
type input "13 Sep 2025"
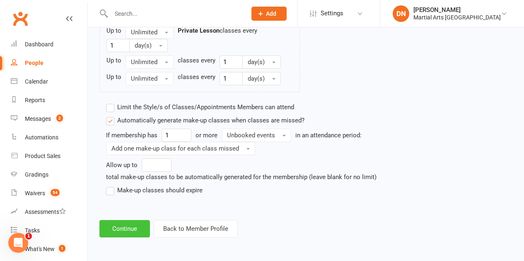
click at [134, 226] on button "Continue" at bounding box center [124, 228] width 50 height 17
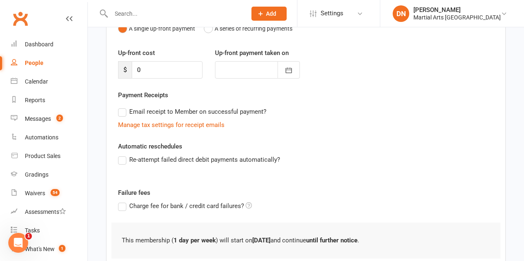
scroll to position [156, 0]
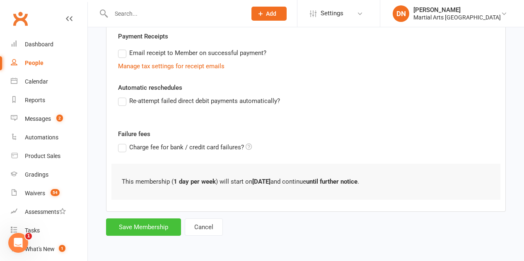
click at [138, 238] on div "Add Membership for Jack Reeve Membership details Payments Member will pay with …" at bounding box center [306, 60] width 436 height 378
click at [140, 228] on button "Save Membership" at bounding box center [143, 227] width 75 height 17
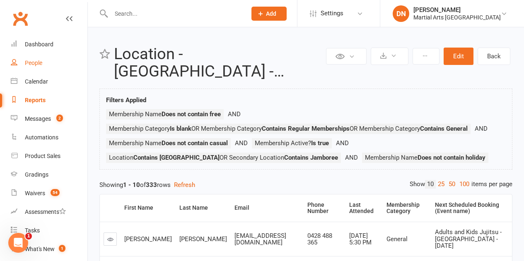
click at [29, 63] on div "People" at bounding box center [33, 63] width 17 height 7
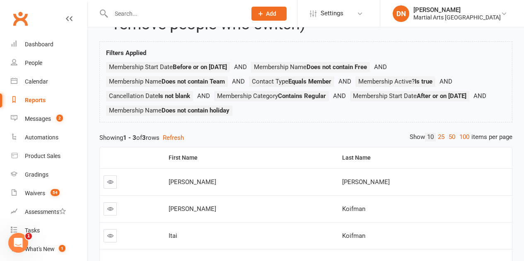
scroll to position [83, 0]
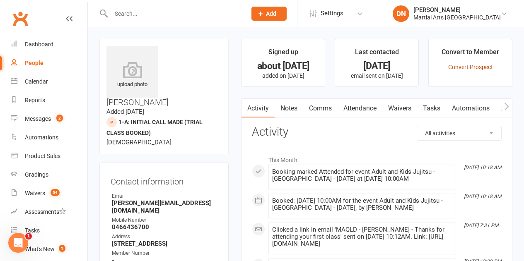
click at [473, 69] on link "Convert Prospect" at bounding box center [470, 67] width 45 height 7
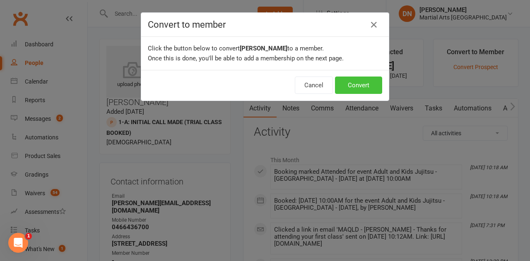
click at [358, 84] on button "Convert" at bounding box center [358, 85] width 47 height 17
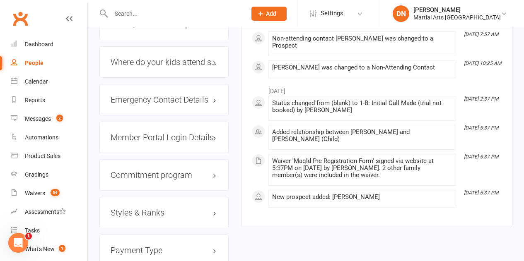
scroll to position [910, 0]
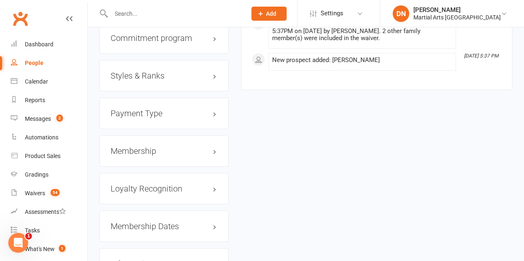
click at [152, 147] on h3 "Membership" at bounding box center [163, 151] width 107 height 9
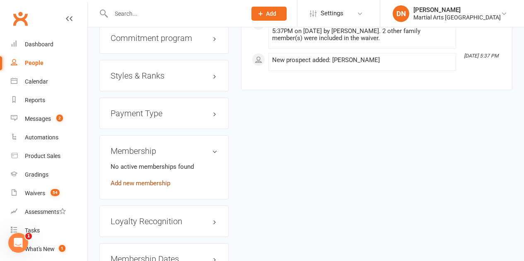
click at [137, 180] on link "Add new membership" at bounding box center [140, 183] width 60 height 7
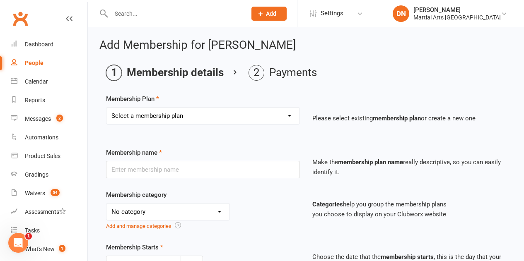
click at [153, 120] on select "Select a membership plan Create new Membership Plan 1 day per week 2 days per w…" at bounding box center [202, 116] width 193 height 17
select select "1"
click at [106, 108] on select "Select a membership plan Create new Membership Plan 1 day per week 2 days per w…" at bounding box center [202, 116] width 193 height 17
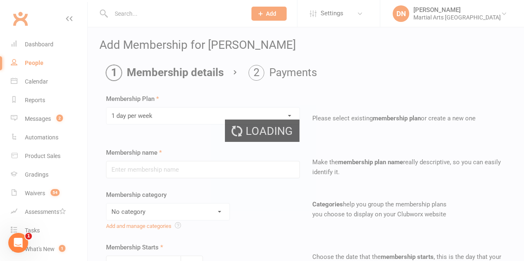
type input "1 day per week"
select select "3"
type input "0"
type input "1"
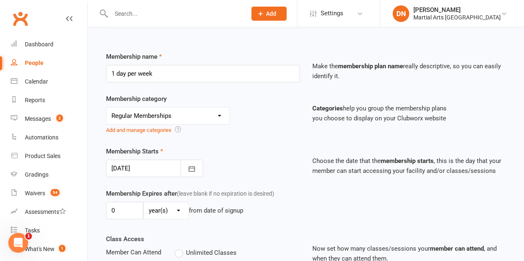
scroll to position [94, 0]
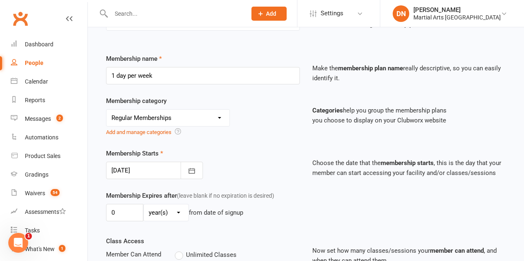
click at [152, 163] on div at bounding box center [154, 170] width 97 height 17
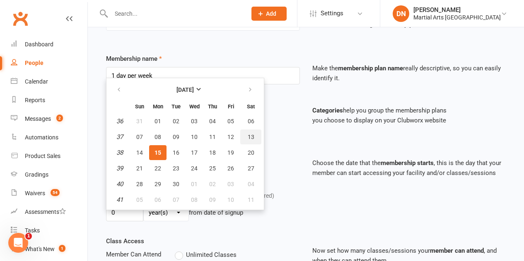
click at [253, 139] on span "13" at bounding box center [250, 137] width 7 height 7
type input "[DATE]"
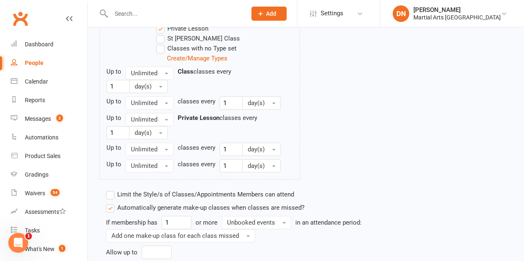
scroll to position [715, 0]
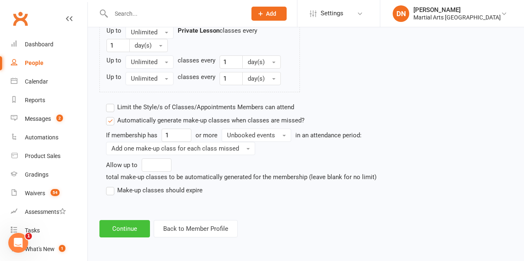
click at [112, 235] on button "Continue" at bounding box center [124, 228] width 50 height 17
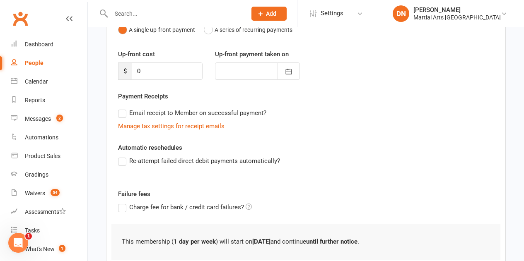
scroll to position [156, 0]
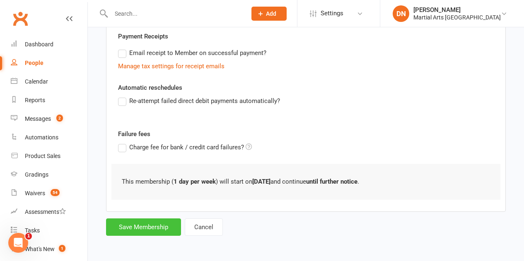
click at [122, 229] on button "Save Membership" at bounding box center [143, 227] width 75 height 17
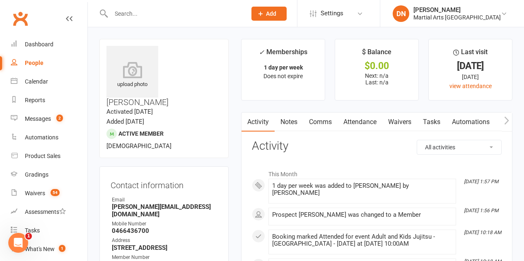
click at [164, 18] on input "text" at bounding box center [174, 14] width 132 height 12
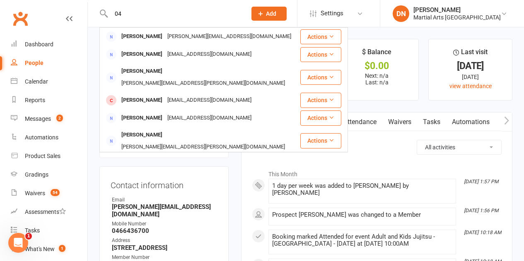
type input "0"
